Goal: Check status

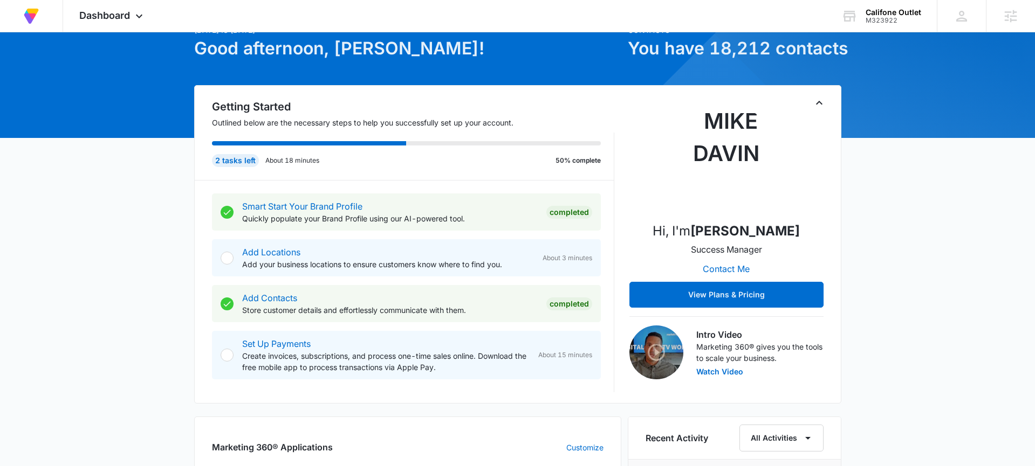
scroll to position [59, 0]
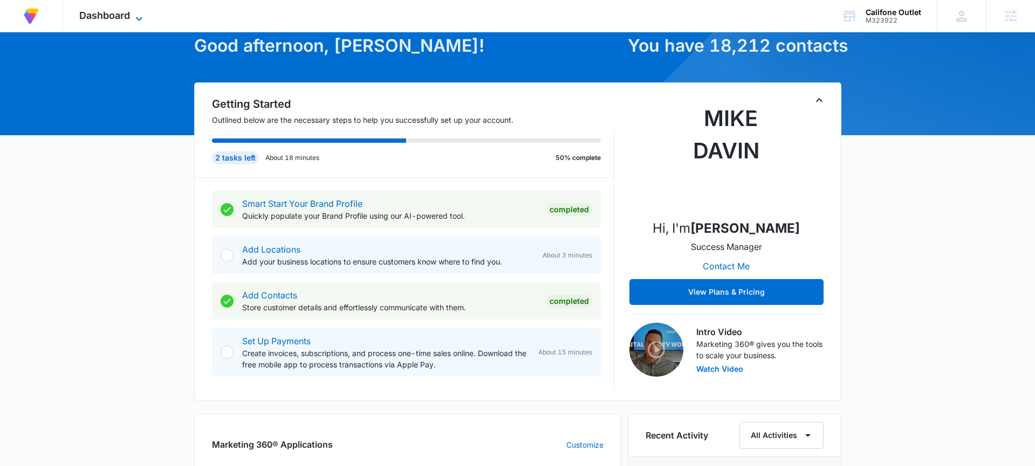
click at [140, 21] on icon at bounding box center [139, 18] width 13 height 13
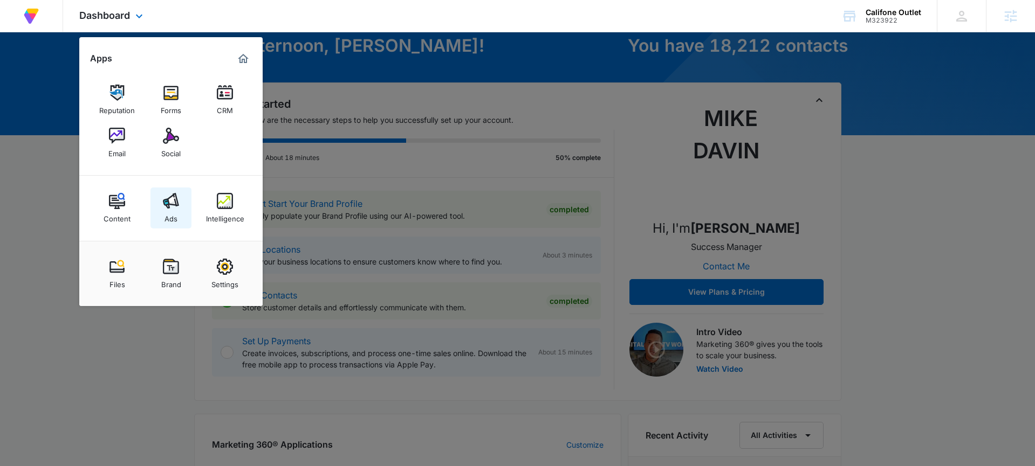
click at [177, 205] on img at bounding box center [171, 201] width 16 height 16
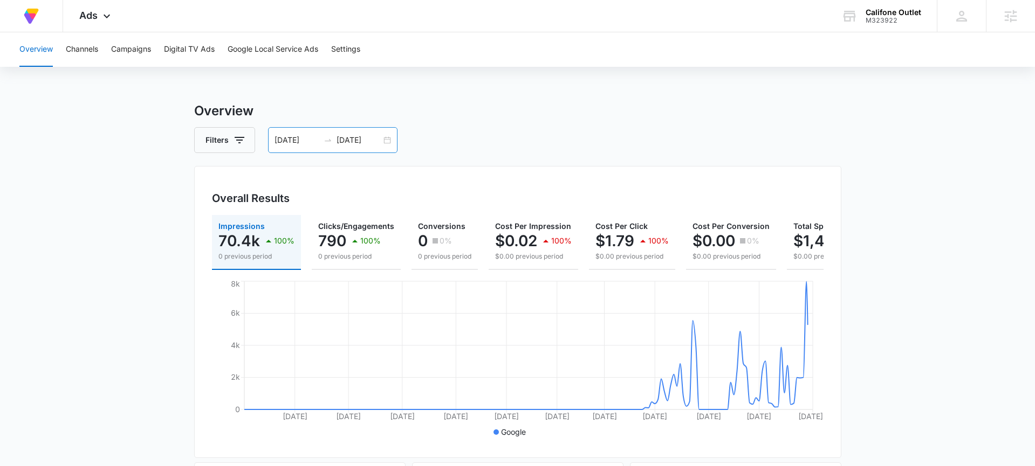
click at [389, 142] on div "[DATE] [DATE]" at bounding box center [332, 140] width 129 height 26
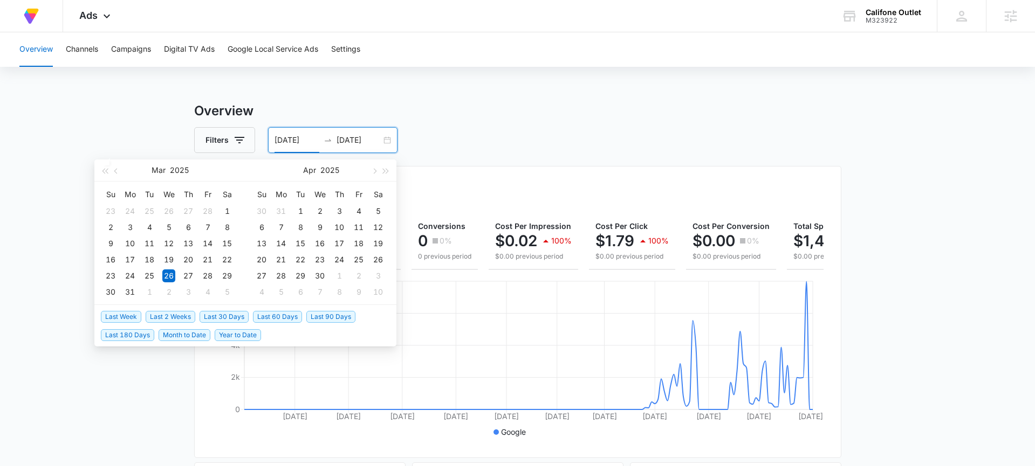
click at [223, 320] on span "Last 30 Days" at bounding box center [223, 317] width 49 height 12
type input "[DATE]"
